Goal: Task Accomplishment & Management: Use online tool/utility

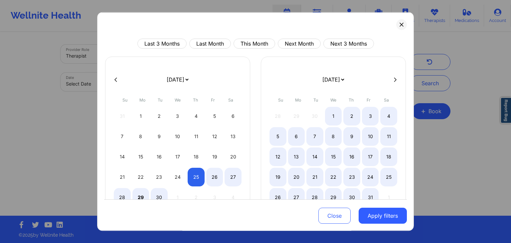
select select "2025-8"
select select "2025-9"
click at [377, 221] on button "Apply filters" at bounding box center [383, 216] width 48 height 16
click at [377, 220] on button "Apply filters" at bounding box center [383, 216] width 48 height 16
select select "2025-8"
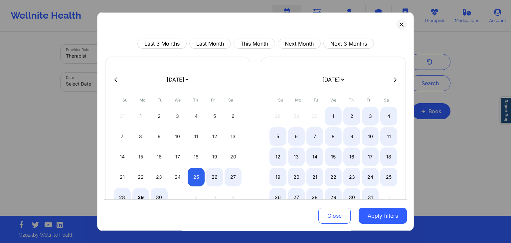
select select "2025-9"
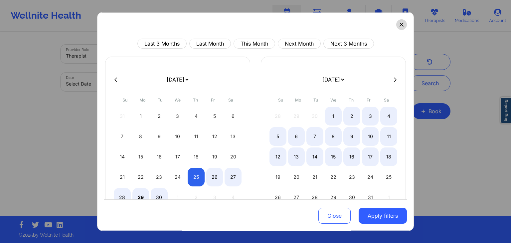
click at [400, 25] on icon at bounding box center [402, 25] width 4 height 4
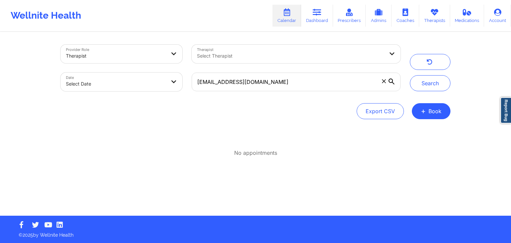
click at [142, 79] on body "Wellnite Health Calendar Dashboard Prescribers Admins Coaches Therapists Medica…" at bounding box center [255, 121] width 511 height 243
select select "2025-8"
select select "2025-9"
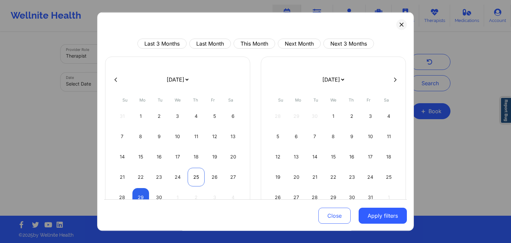
click at [191, 178] on div "25" at bounding box center [196, 177] width 17 height 19
select select "2025-8"
select select "2025-9"
select select "2025-8"
select select "2025-9"
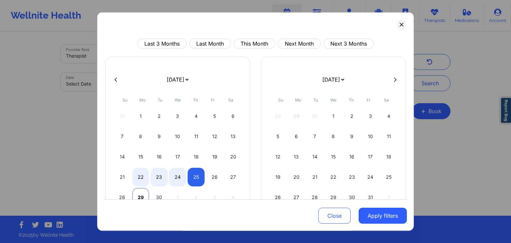
select select "2025-8"
select select "2025-9"
click at [144, 193] on div "29" at bounding box center [140, 197] width 17 height 19
select select "2025-8"
select select "2025-9"
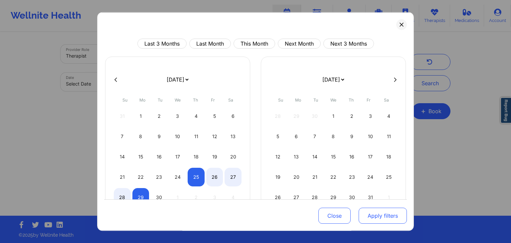
click at [391, 213] on button "Apply filters" at bounding box center [383, 216] width 48 height 16
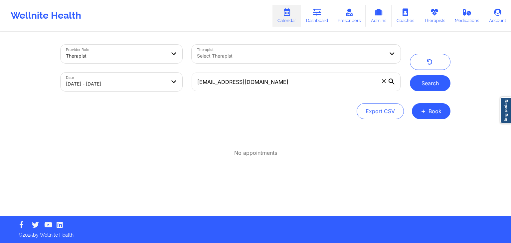
click at [426, 89] on button "Search" at bounding box center [430, 83] width 41 height 16
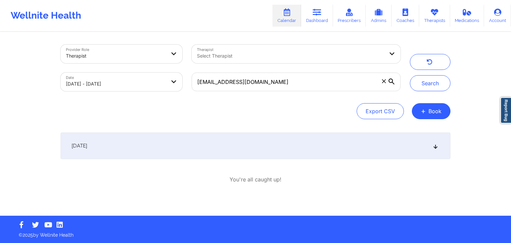
click at [157, 152] on div "[DATE]" at bounding box center [256, 145] width 390 height 27
